Goal: Navigation & Orientation: Find specific page/section

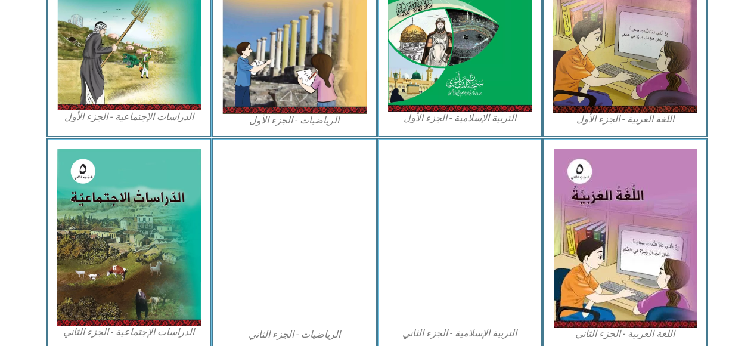
scroll to position [425, 0]
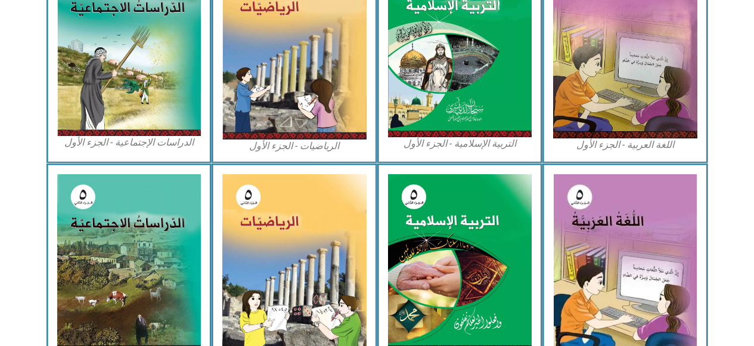
click at [594, 86] on img at bounding box center [625, 48] width 144 height 180
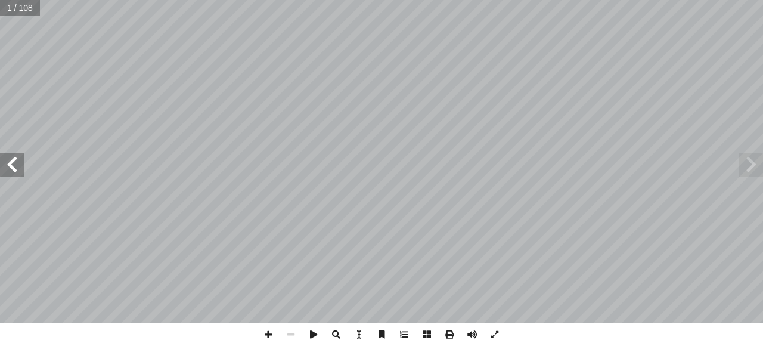
click at [10, 165] on span at bounding box center [12, 165] width 24 height 24
click at [11, 164] on span at bounding box center [12, 165] width 24 height 24
click at [10, 163] on span at bounding box center [12, 165] width 24 height 24
click at [10, 166] on span at bounding box center [12, 165] width 24 height 24
